Goal: Transaction & Acquisition: Purchase product/service

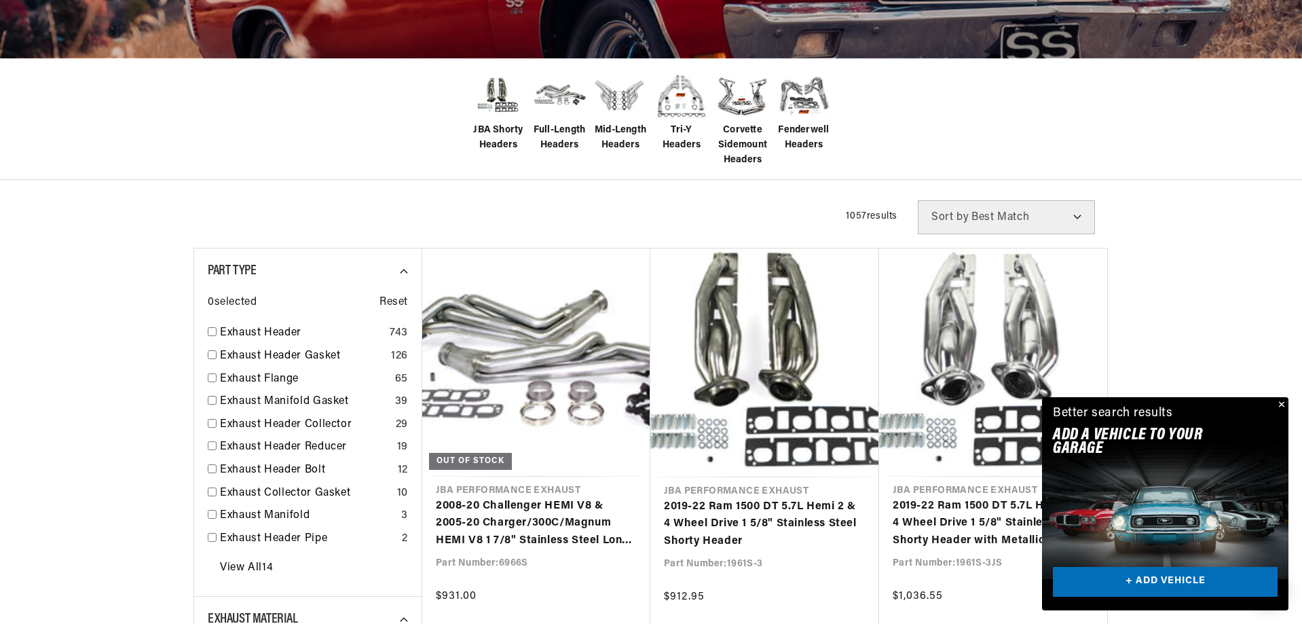
scroll to position [339, 0]
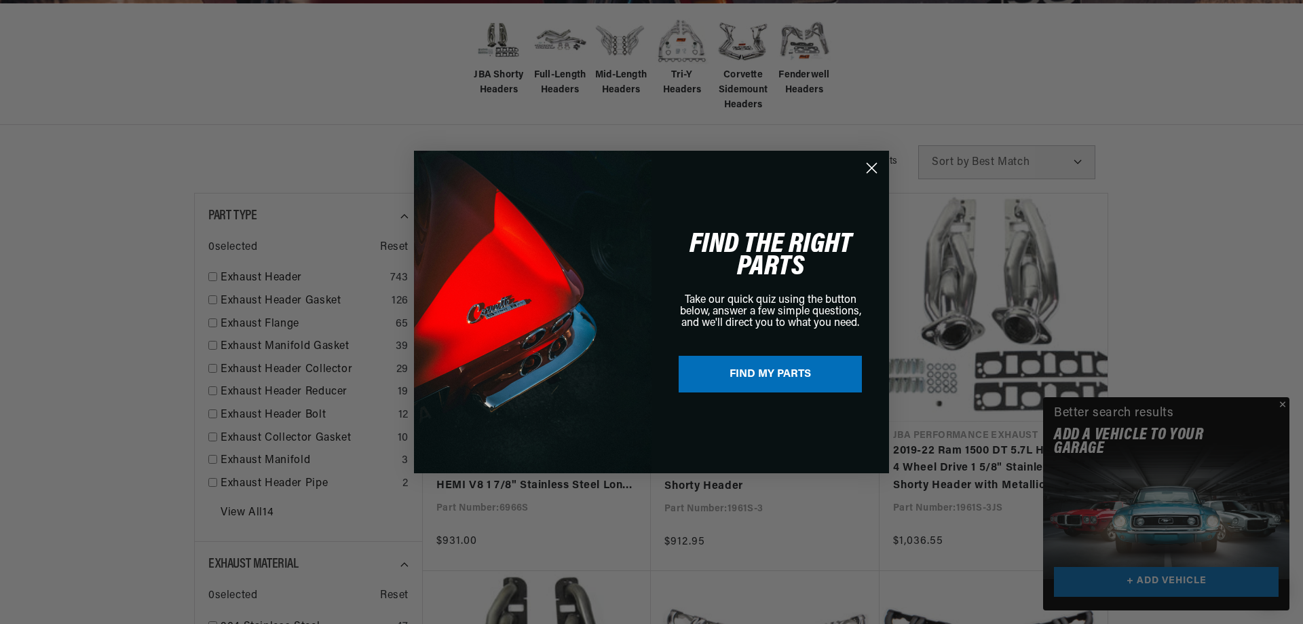
click at [1283, 404] on div "Close dialog FIND THE RIGHT PARTS Take our quick quiz using the button below, a…" at bounding box center [651, 312] width 1303 height 624
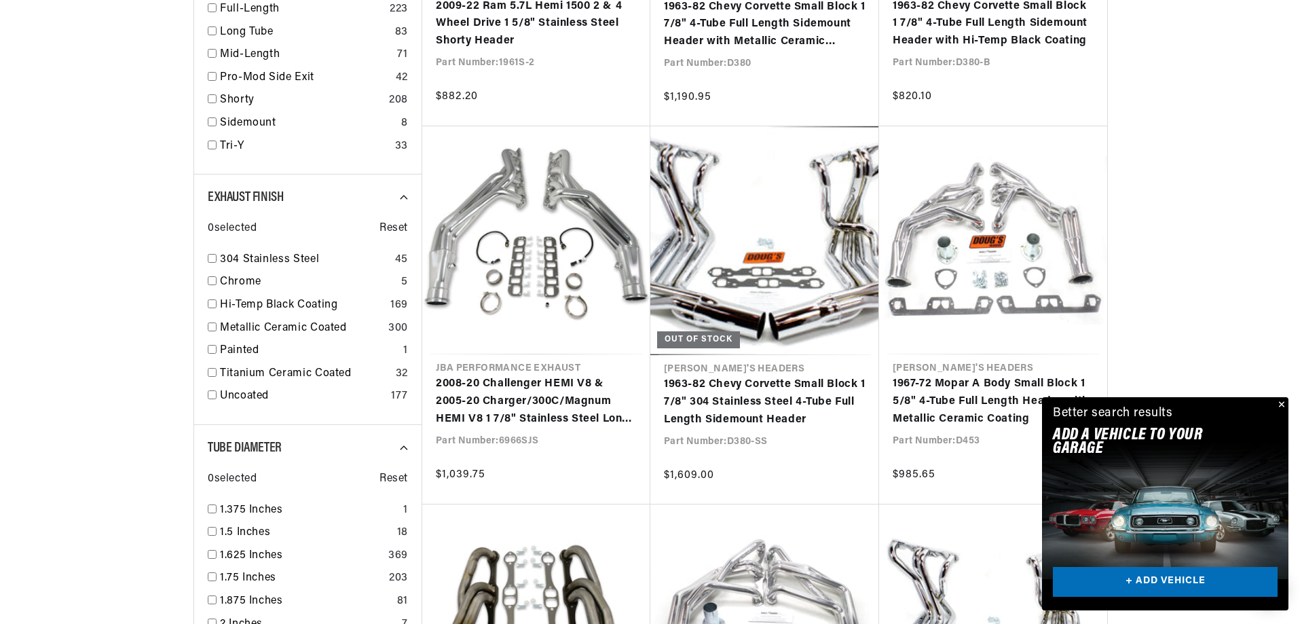
scroll to position [1289, 0]
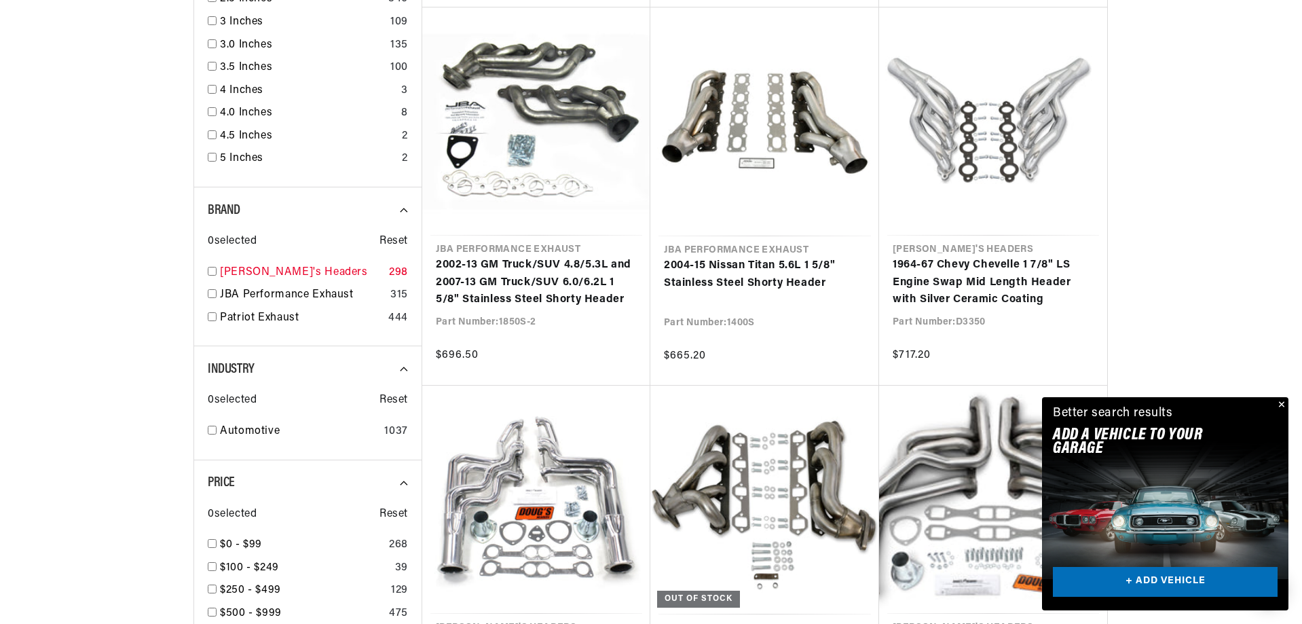
click at [208, 274] on input "checkbox" at bounding box center [212, 271] width 9 height 9
checkbox input "true"
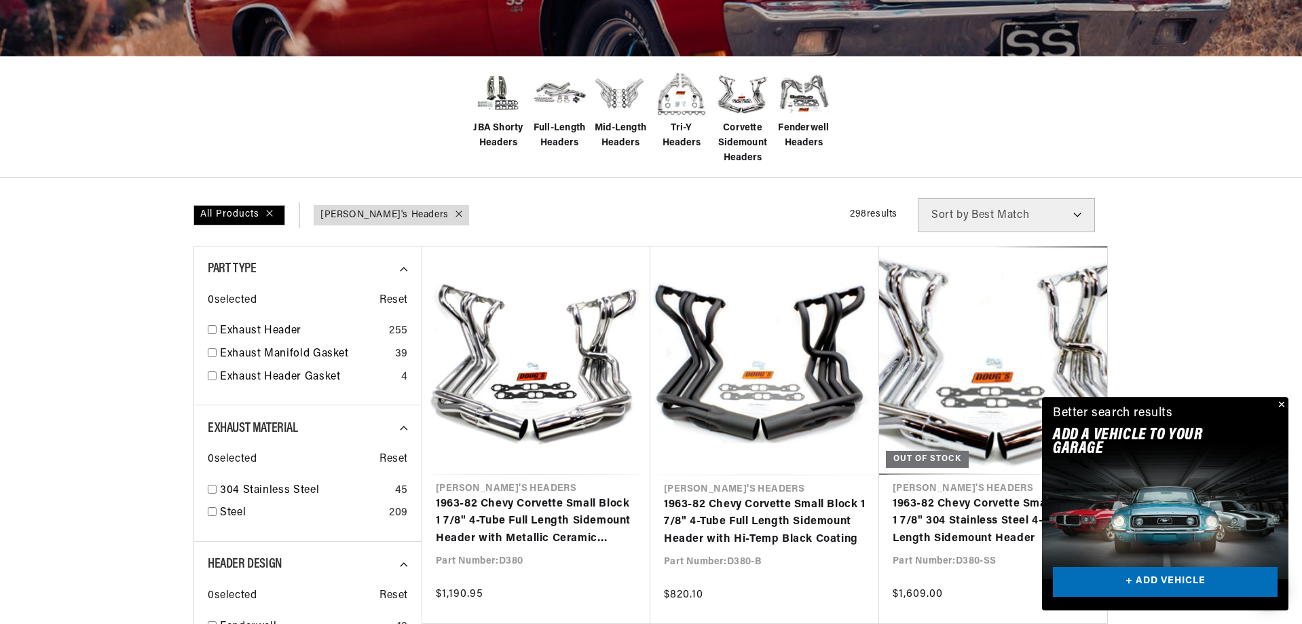
scroll to position [339, 0]
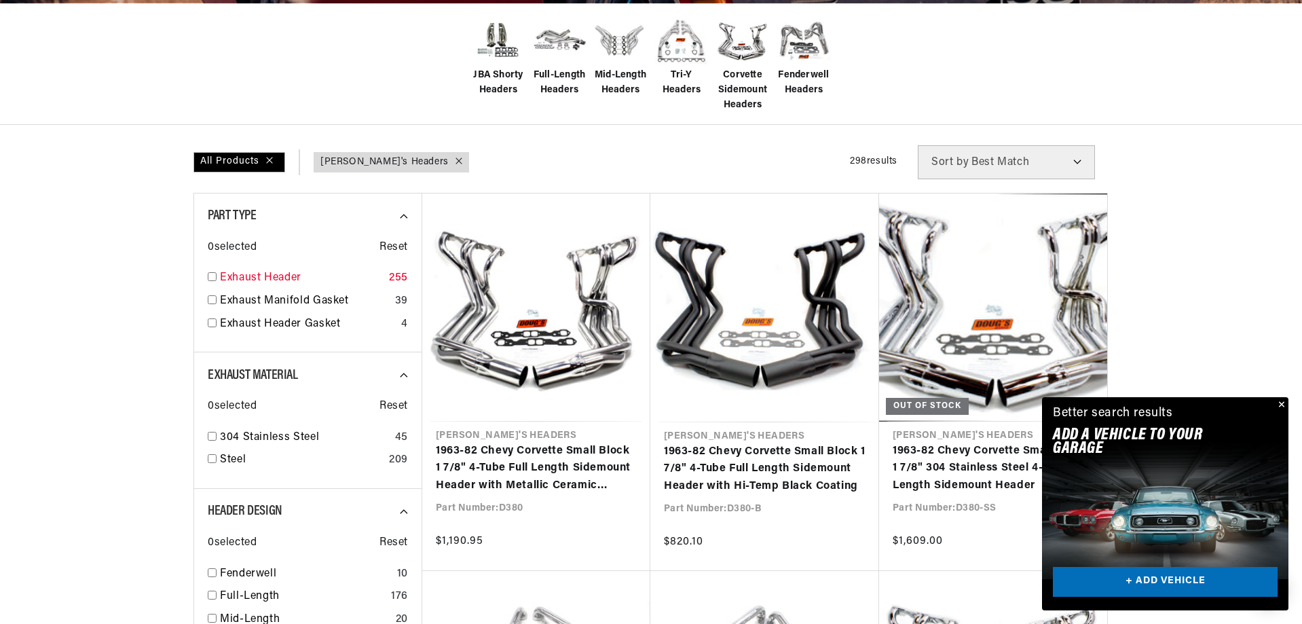
click at [209, 278] on input "checkbox" at bounding box center [212, 276] width 9 height 9
checkbox input "true"
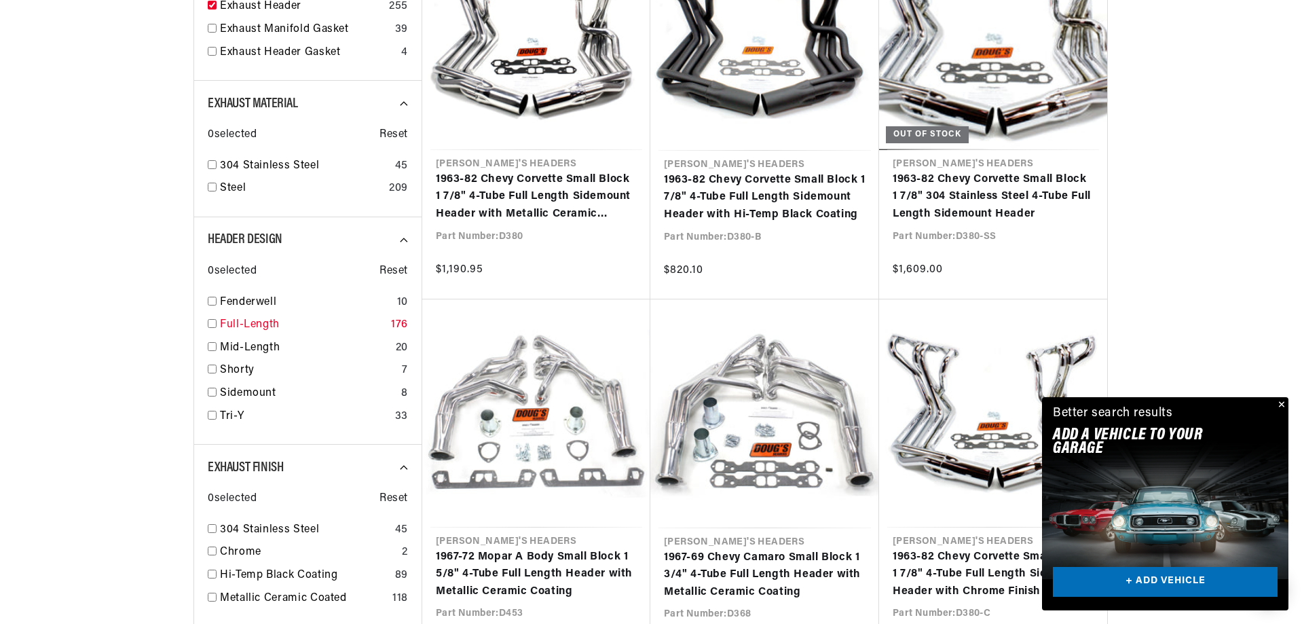
click at [210, 324] on input "checkbox" at bounding box center [212, 323] width 9 height 9
checkbox input "true"
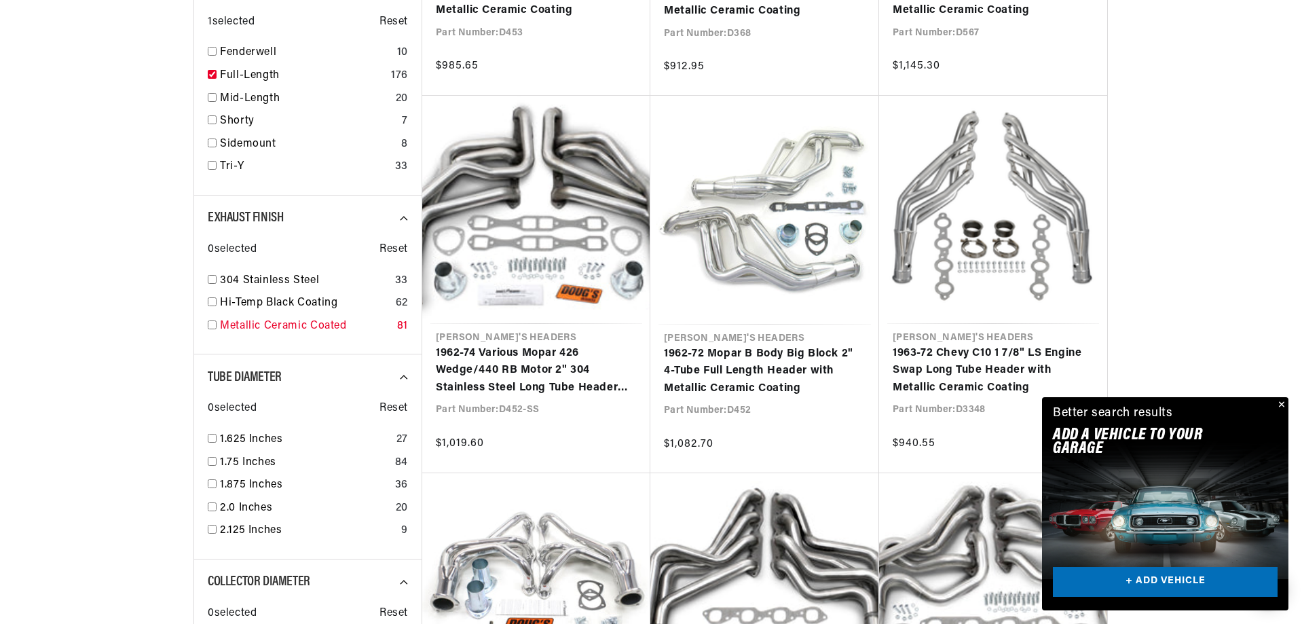
click at [213, 326] on input "checkbox" at bounding box center [212, 324] width 9 height 9
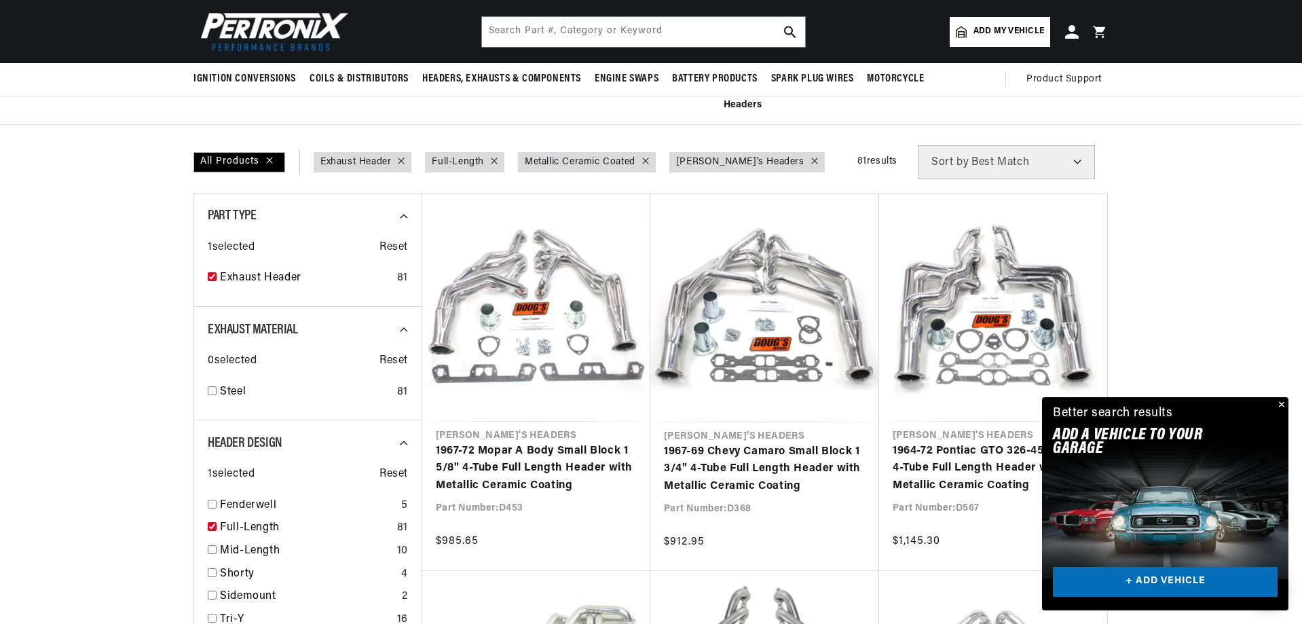
click at [1283, 406] on button "Close" at bounding box center [1280, 405] width 16 height 16
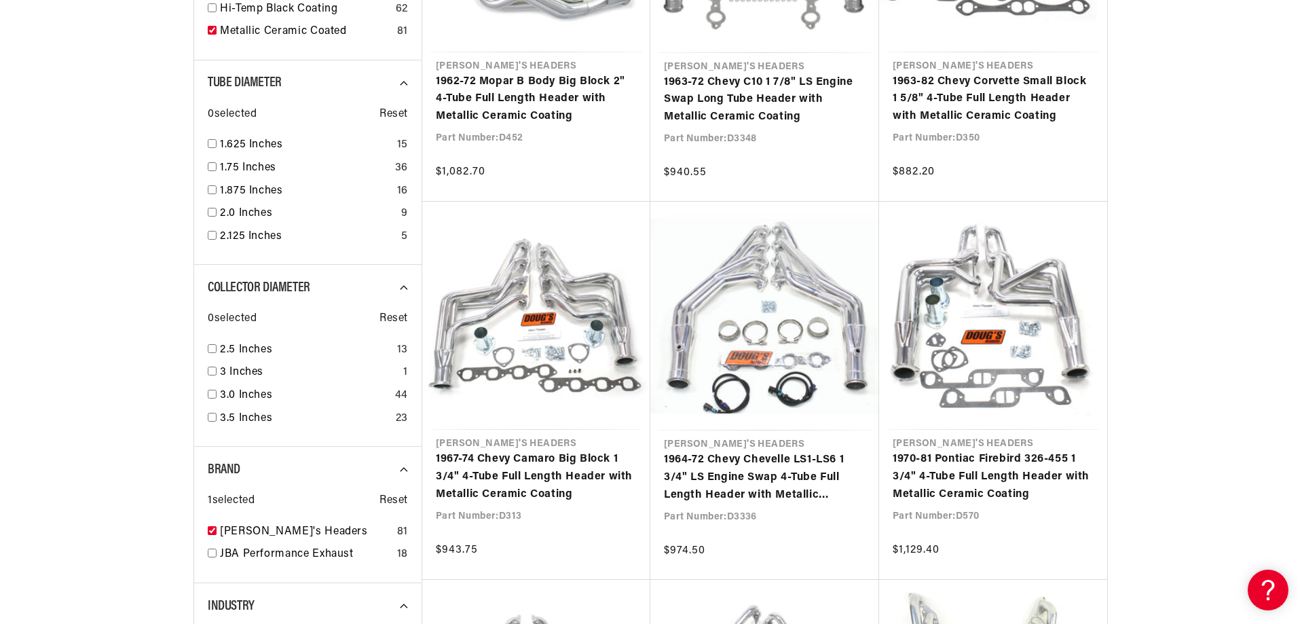
scroll to position [0, 411]
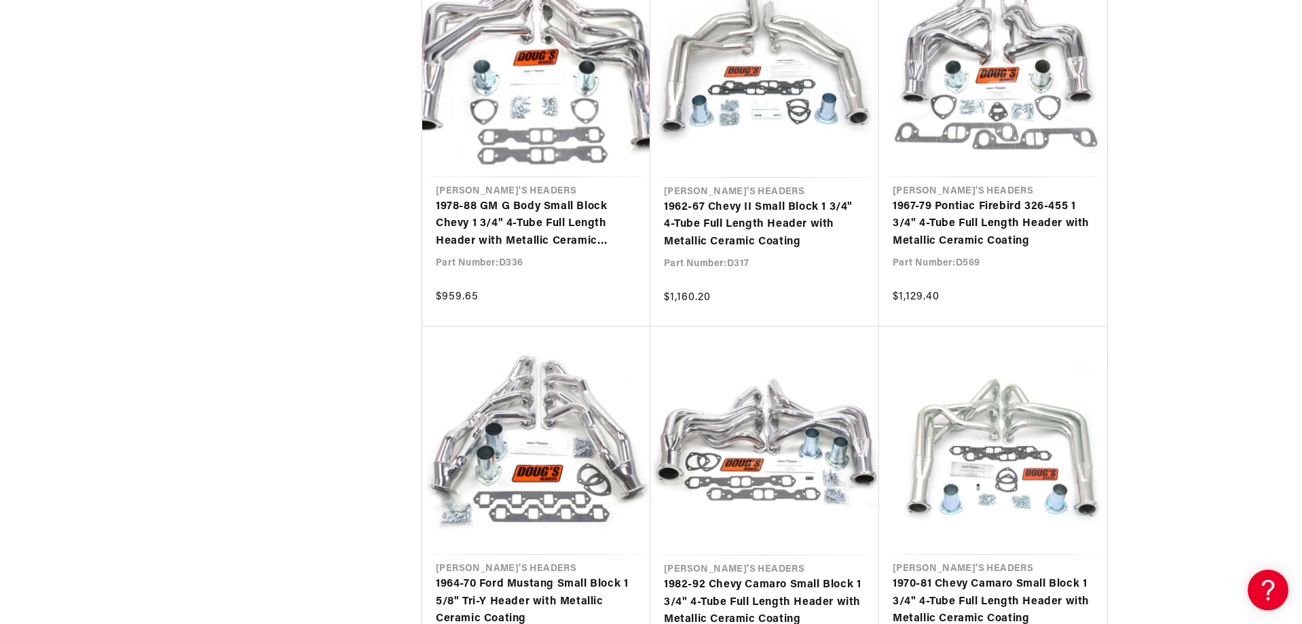
scroll to position [0, 411]
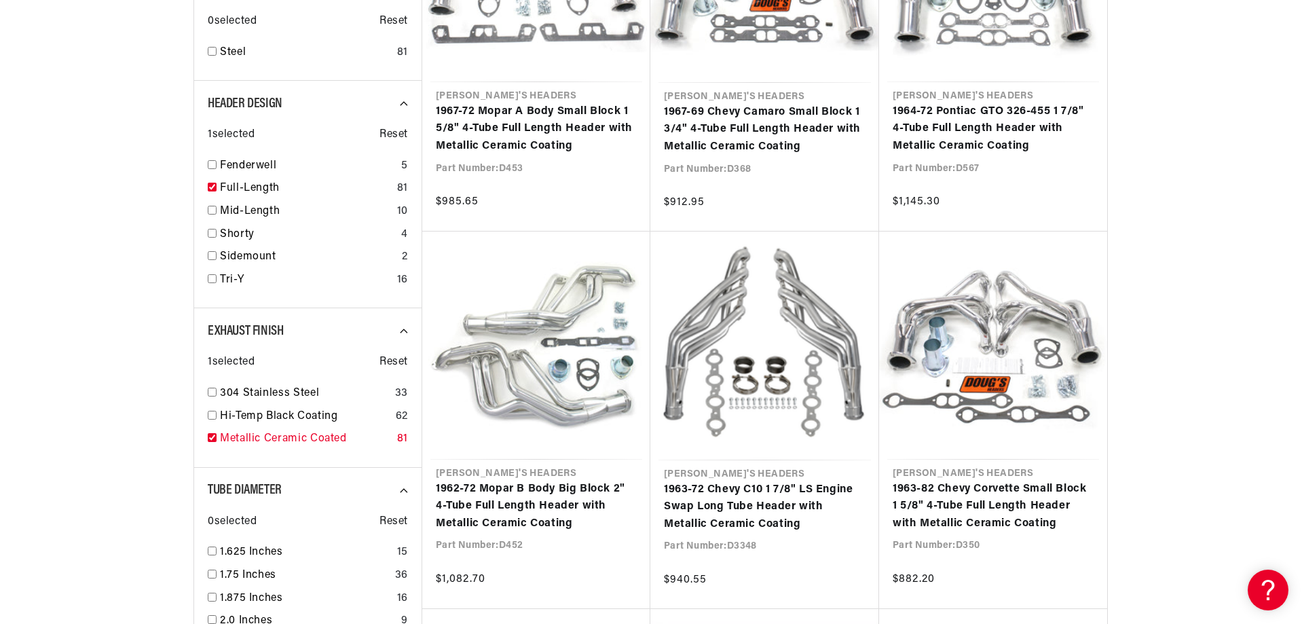
click at [208, 437] on input "checkbox" at bounding box center [212, 437] width 9 height 9
checkbox input "false"
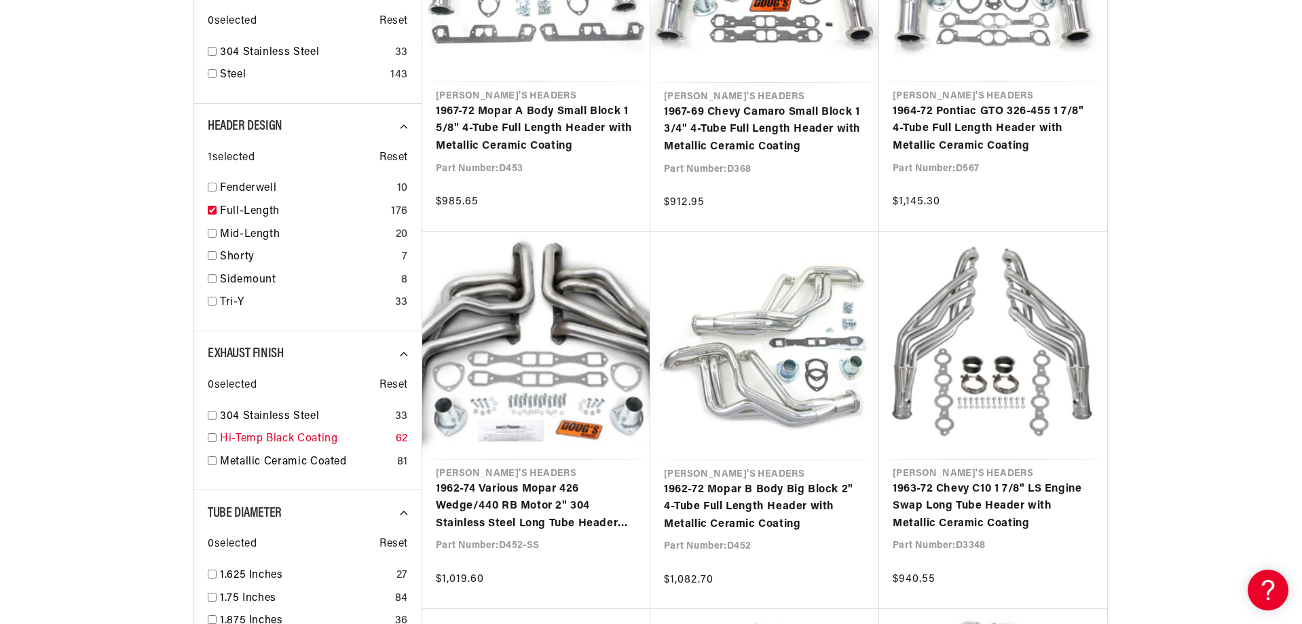
click at [208, 436] on input "checkbox" at bounding box center [212, 437] width 9 height 9
checkbox input "true"
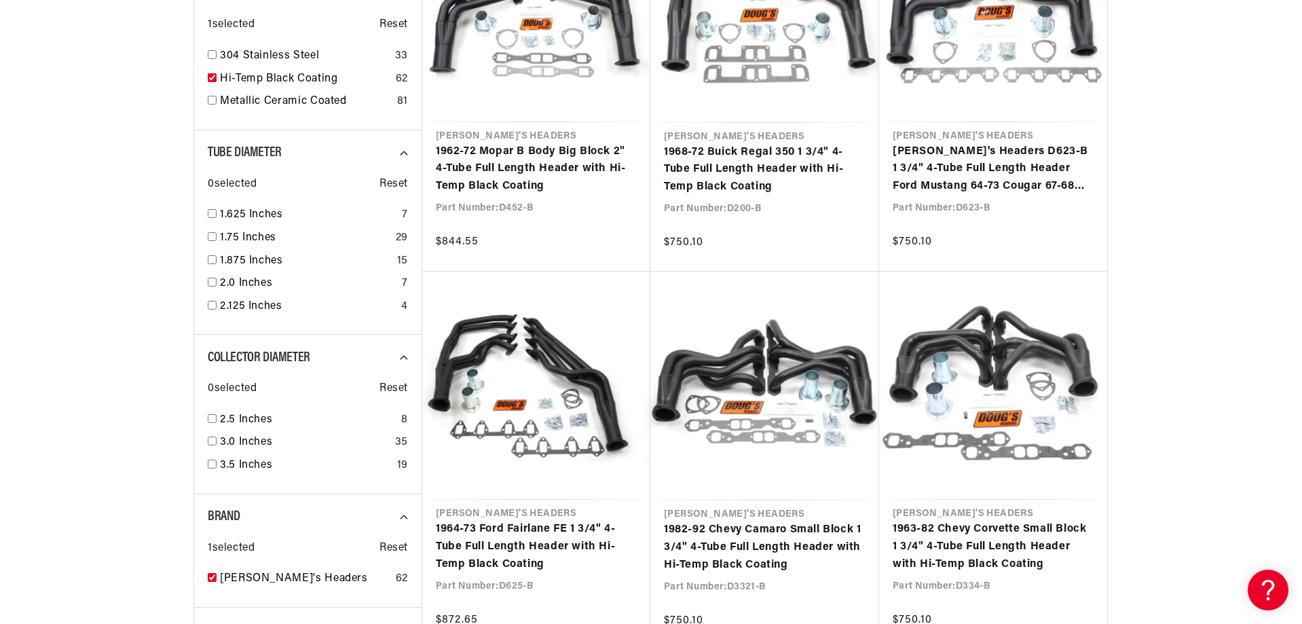
scroll to position [1018, 0]
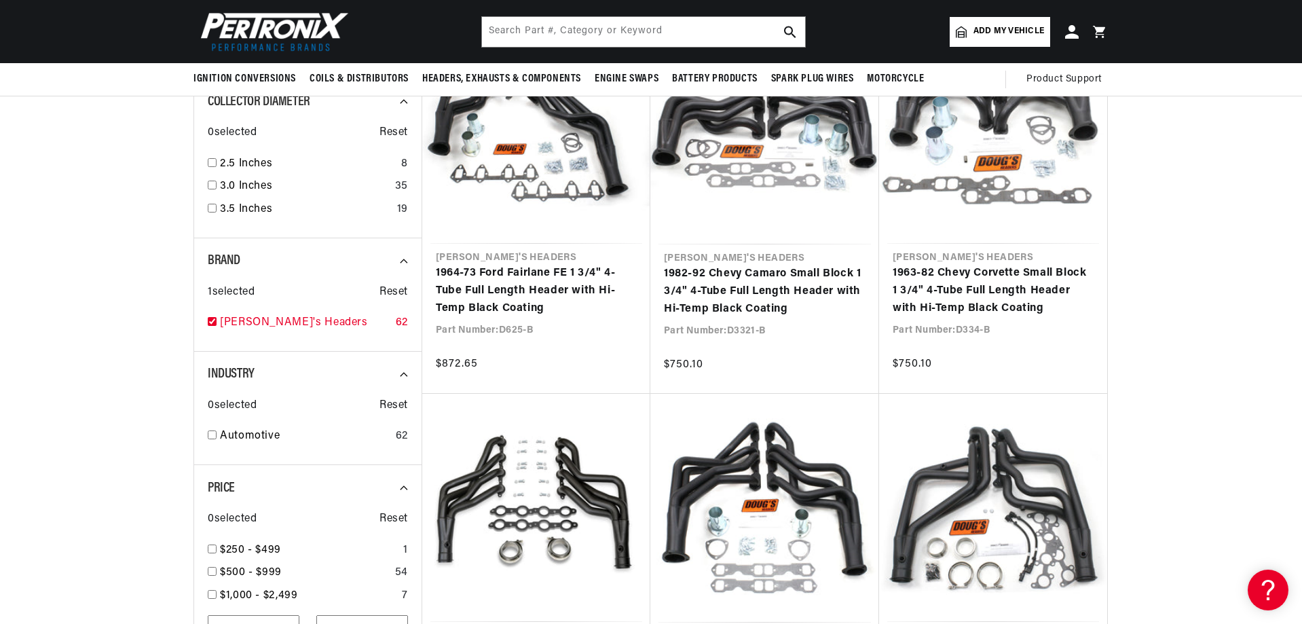
click at [214, 320] on input "checkbox" at bounding box center [212, 321] width 9 height 9
checkbox input "true"
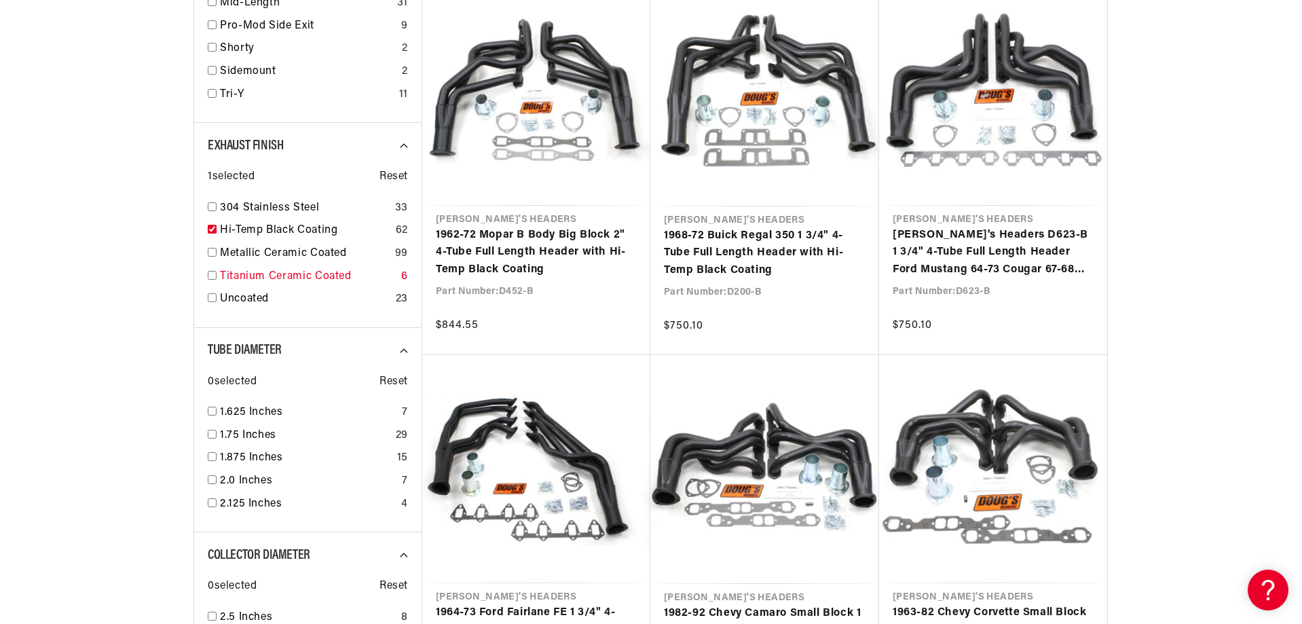
click at [213, 275] on input "checkbox" at bounding box center [212, 275] width 9 height 9
checkbox input "true"
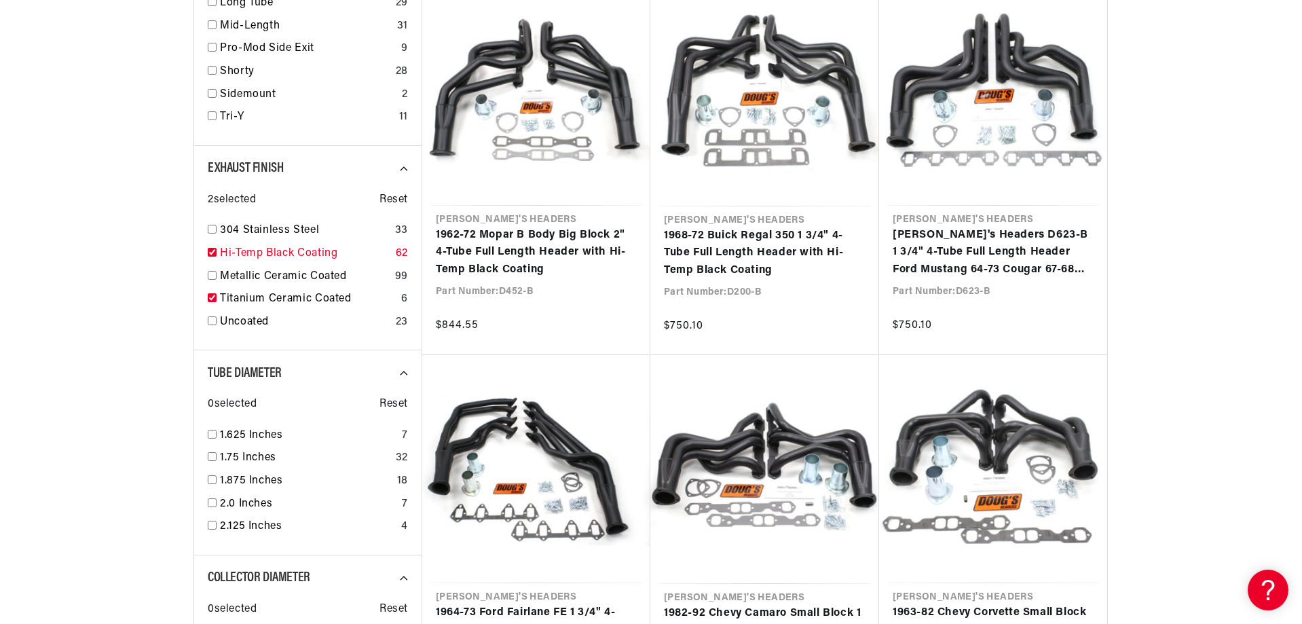
click at [209, 252] on input "checkbox" at bounding box center [212, 252] width 9 height 9
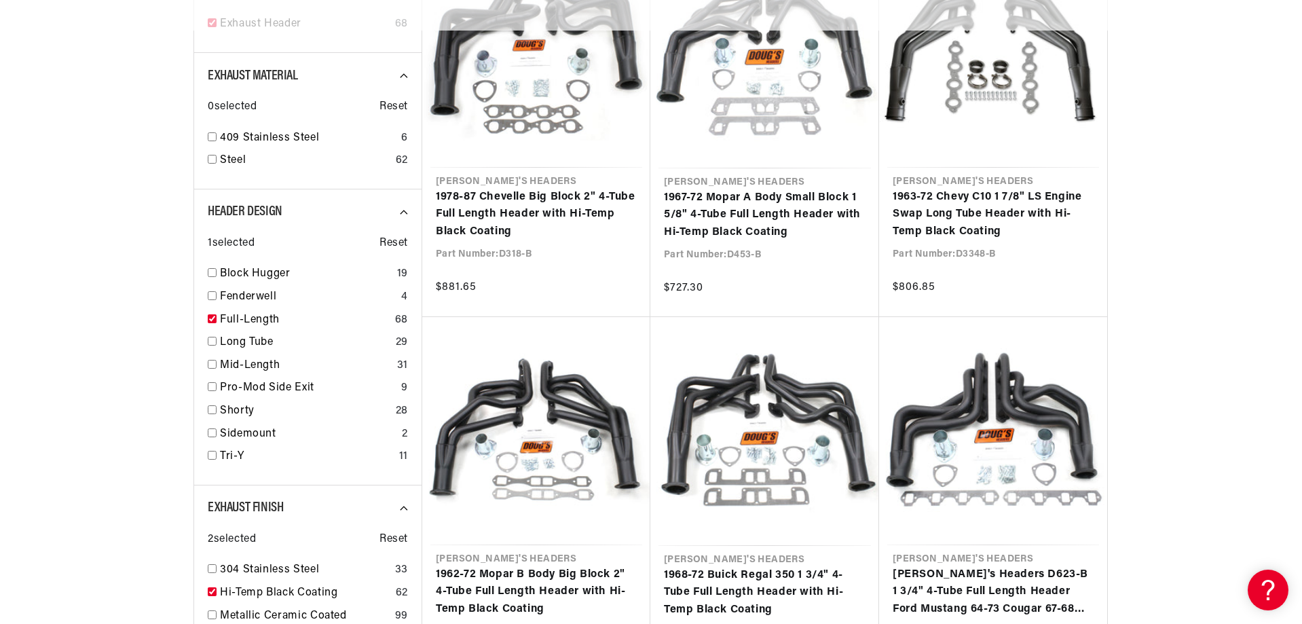
checkbox input "true"
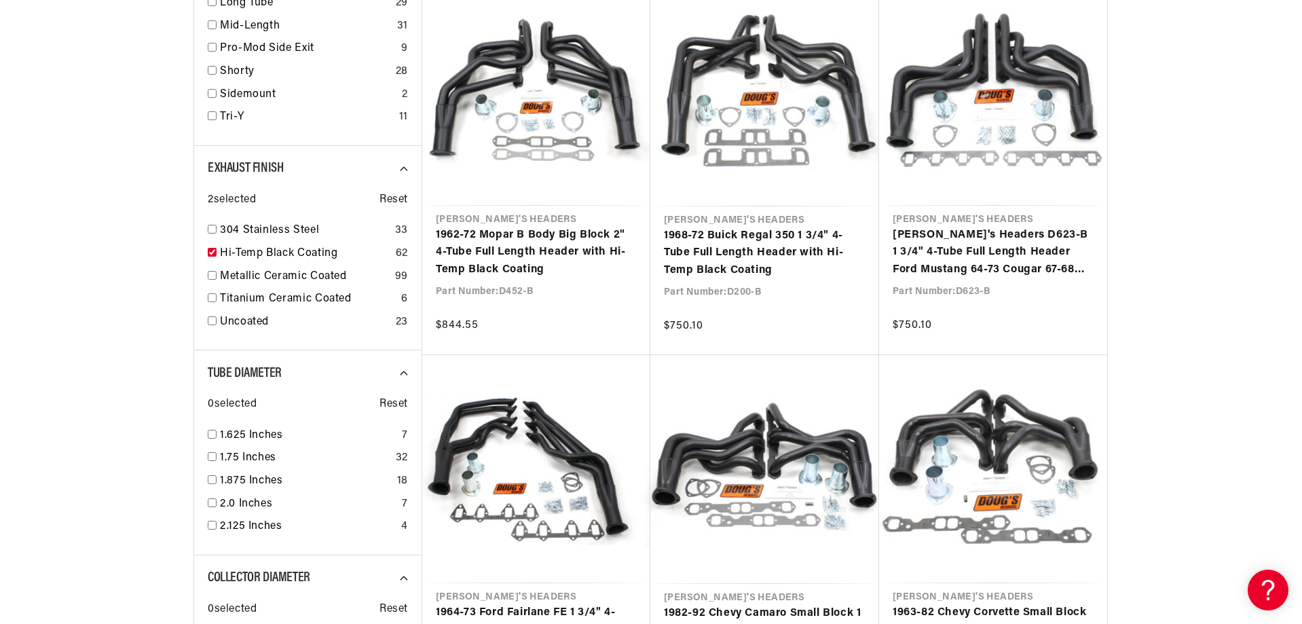
checkbox input "false"
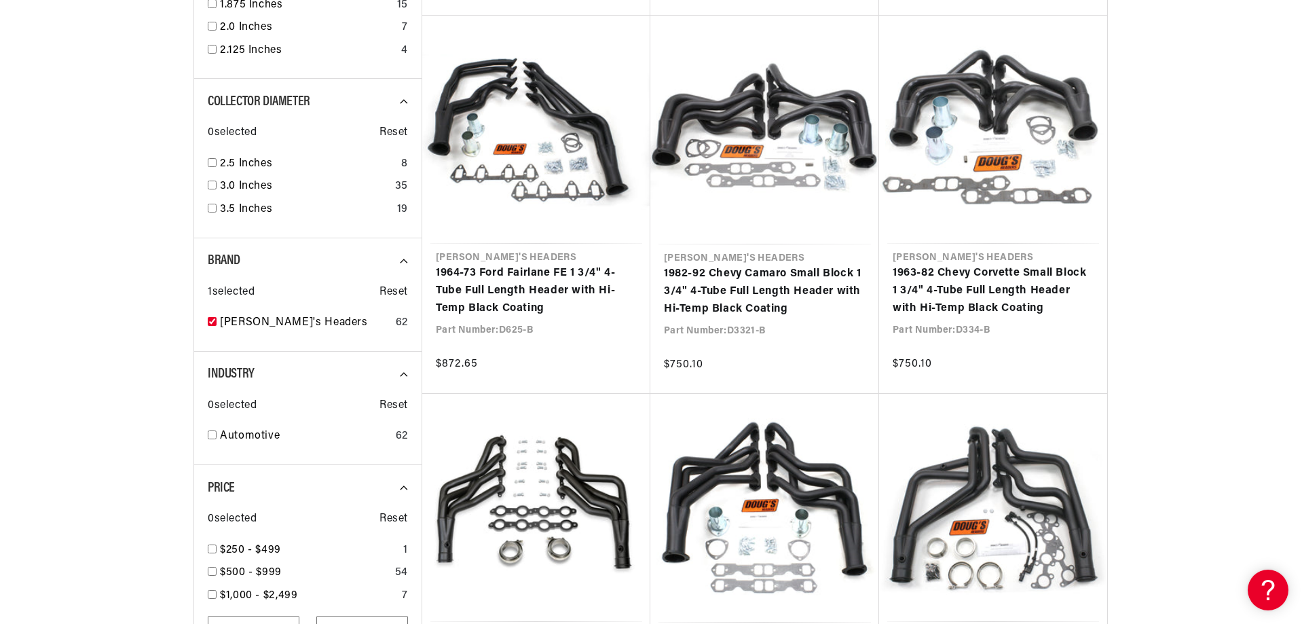
scroll to position [0, 411]
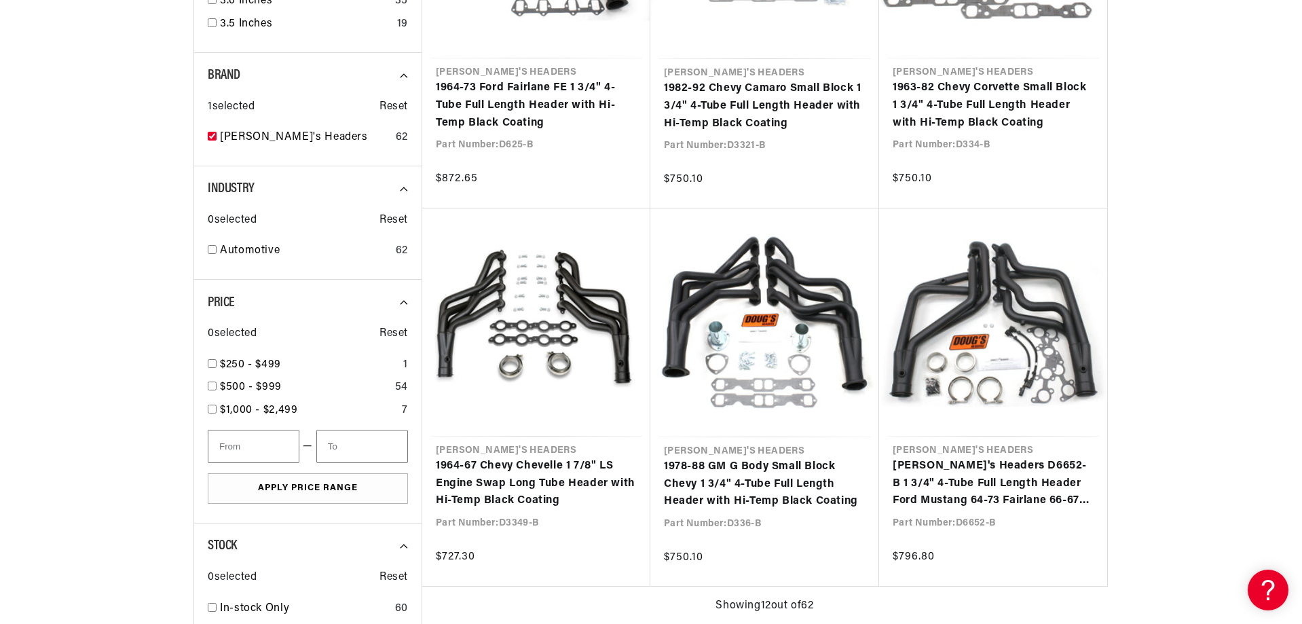
scroll to position [1475, 0]
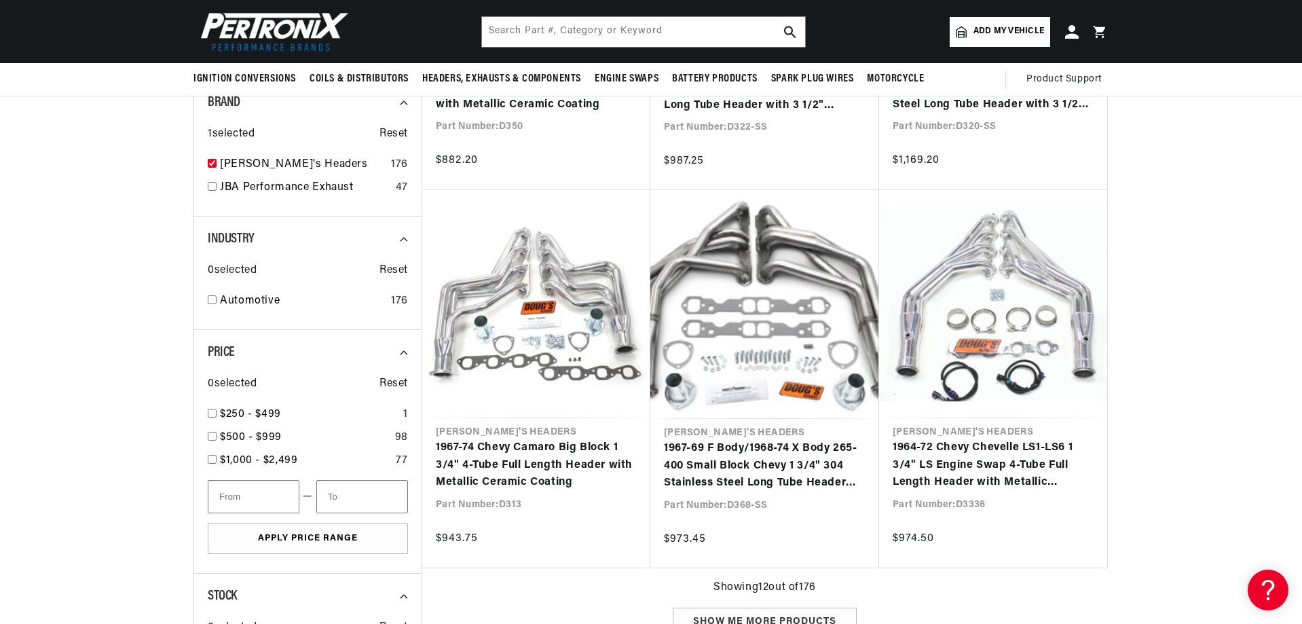
checkbox input "false"
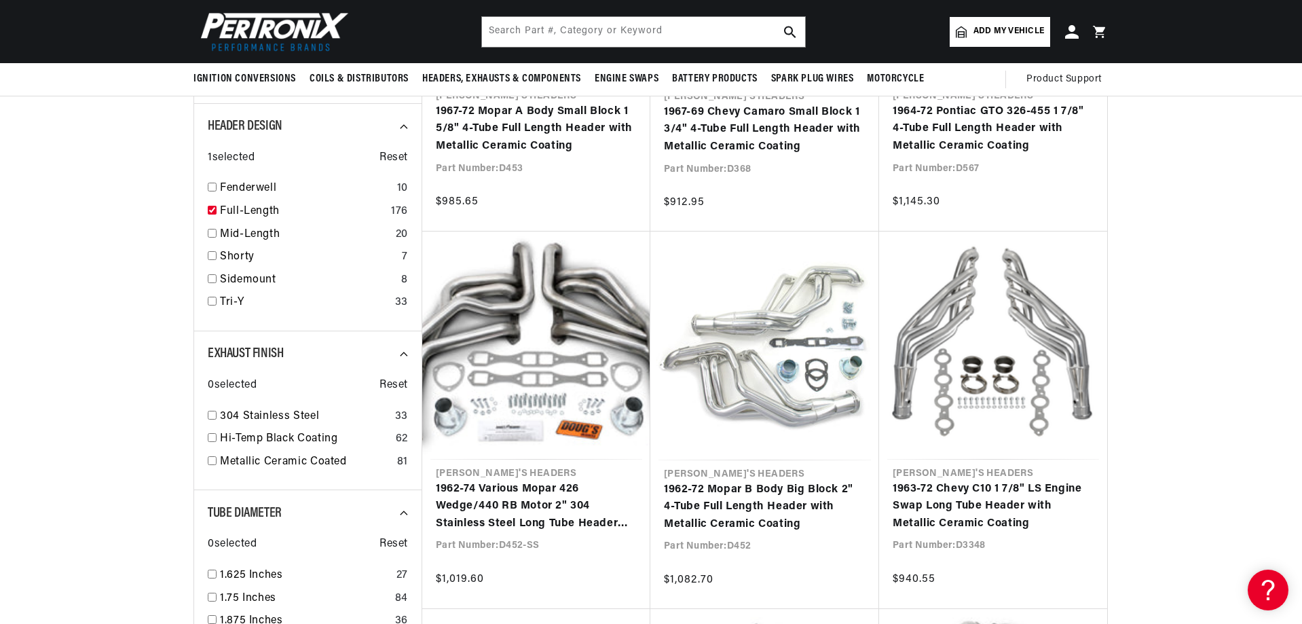
scroll to position [0, 38]
